Goal: Transaction & Acquisition: Purchase product/service

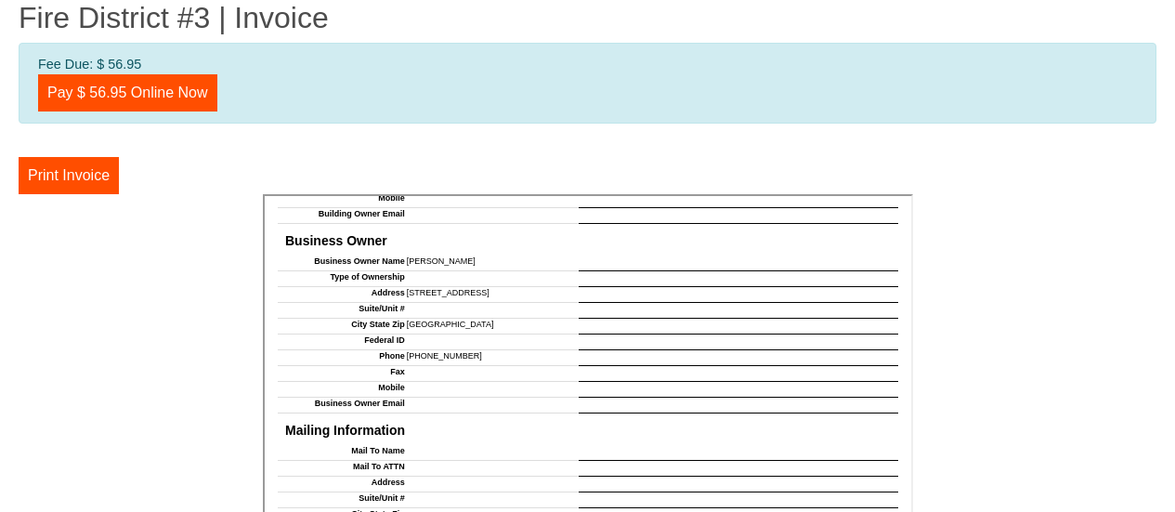
scroll to position [700, 0]
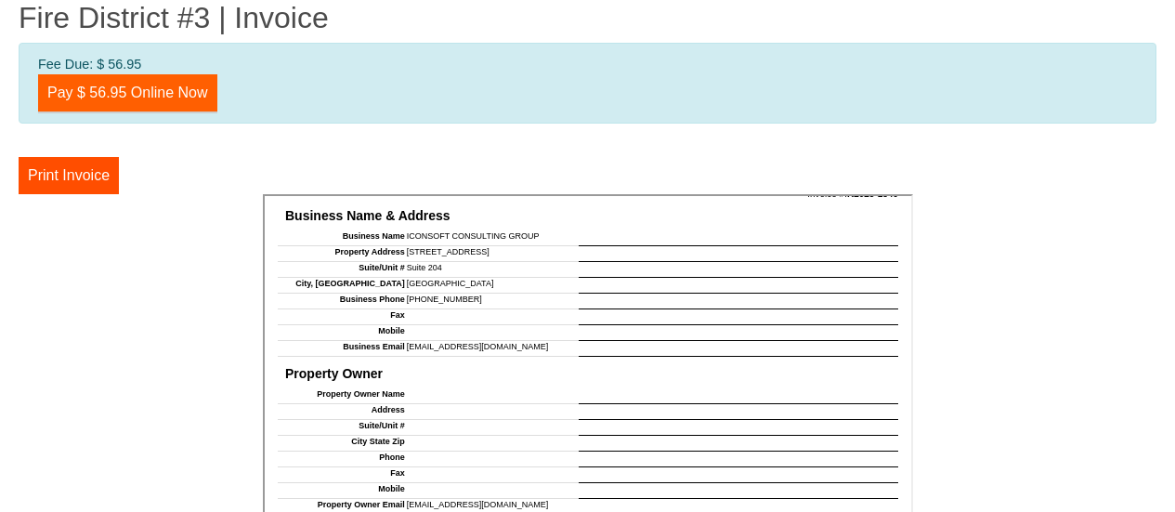
click at [140, 92] on link "Pay $ 56.95 Online Now" at bounding box center [127, 92] width 179 height 37
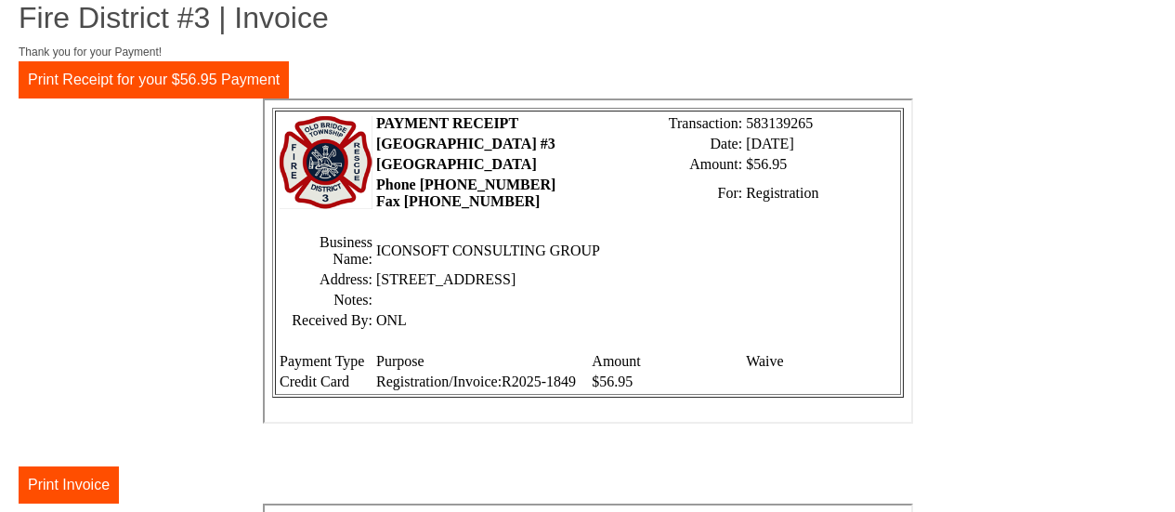
scroll to position [7, 0]
drag, startPoint x: 72, startPoint y: 474, endPoint x: 153, endPoint y: 189, distance: 295.7
click at [72, 474] on button "Print Invoice" at bounding box center [69, 484] width 100 height 37
